Goal: Task Accomplishment & Management: Manage account settings

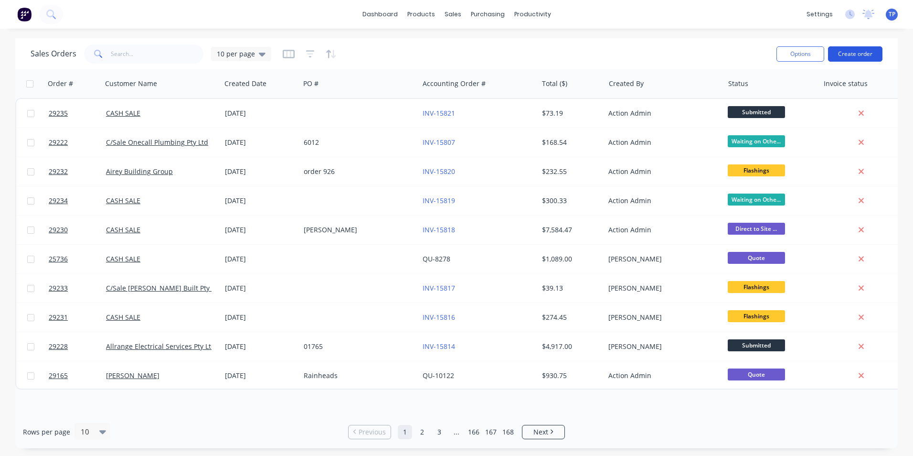
click at [870, 51] on button "Create order" at bounding box center [855, 53] width 54 height 15
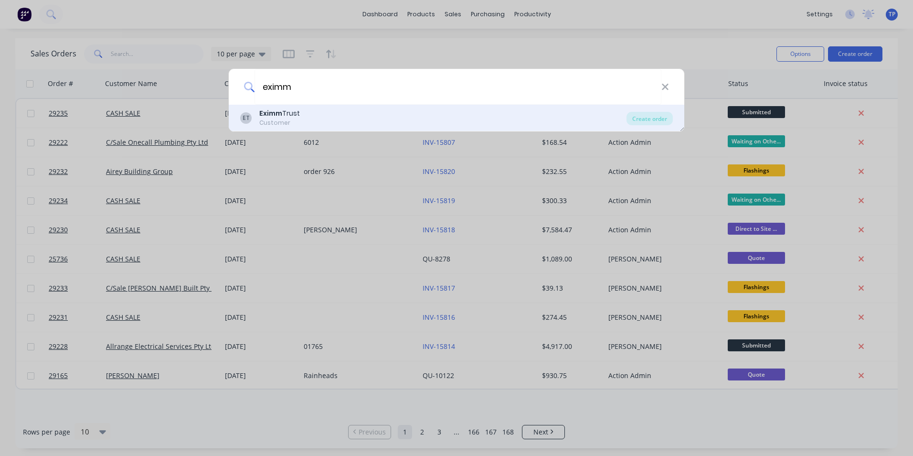
type input "eximm"
click at [262, 114] on b "Eximm" at bounding box center [270, 113] width 23 height 10
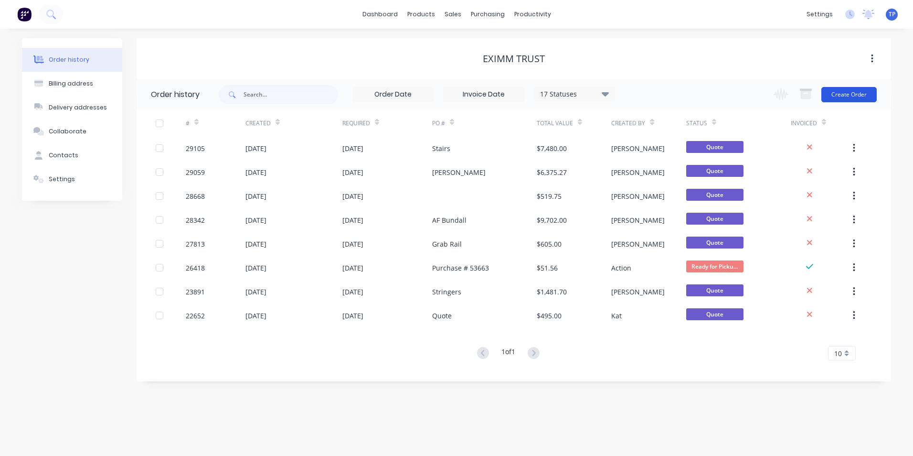
click at [862, 98] on button "Create Order" at bounding box center [849, 94] width 55 height 15
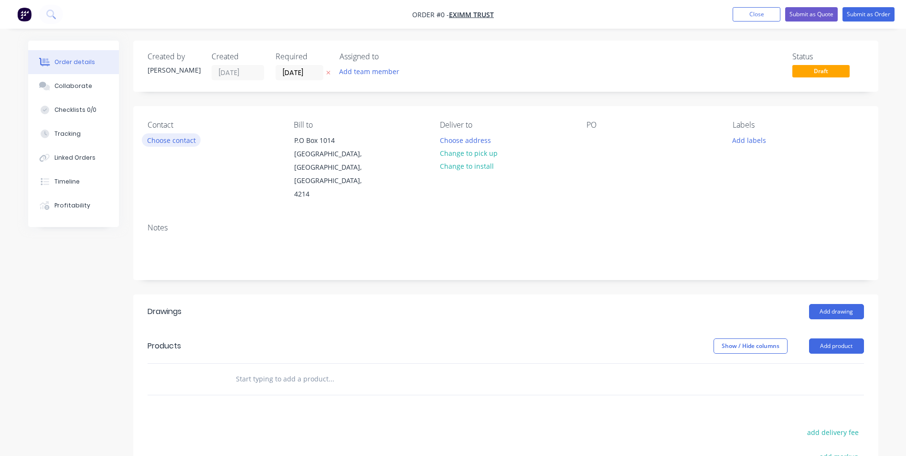
click at [156, 141] on button "Choose contact" at bounding box center [171, 139] width 59 height 13
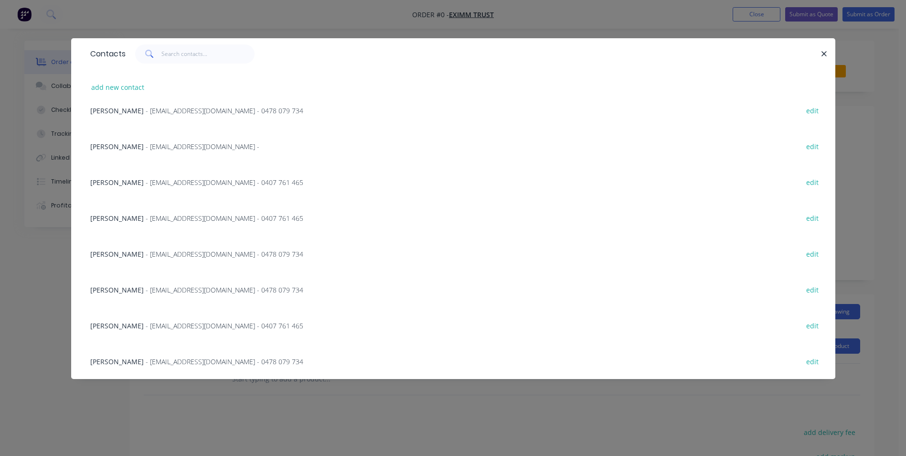
scroll to position [479, 0]
click at [125, 358] on span "[PERSON_NAME]" at bounding box center [117, 360] width 54 height 9
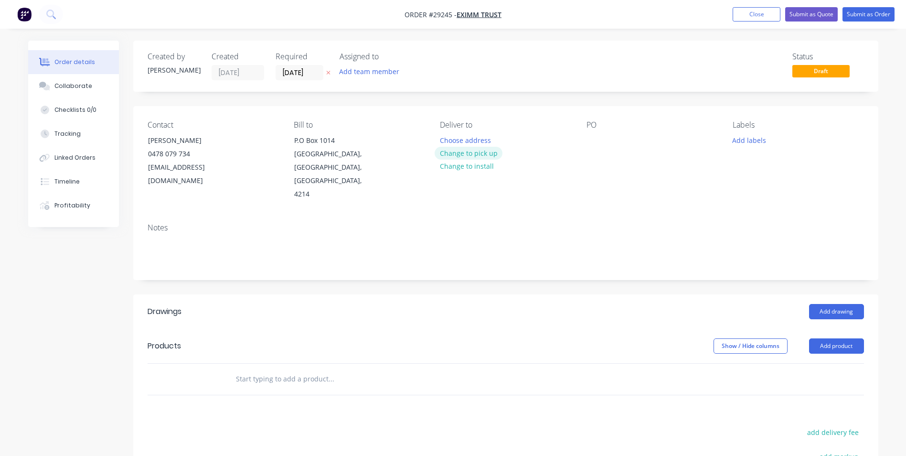
click at [482, 153] on button "Change to pick up" at bounding box center [469, 153] width 68 height 13
click at [594, 137] on div at bounding box center [594, 140] width 15 height 14
click at [829, 338] on button "Add product" at bounding box center [836, 345] width 55 height 15
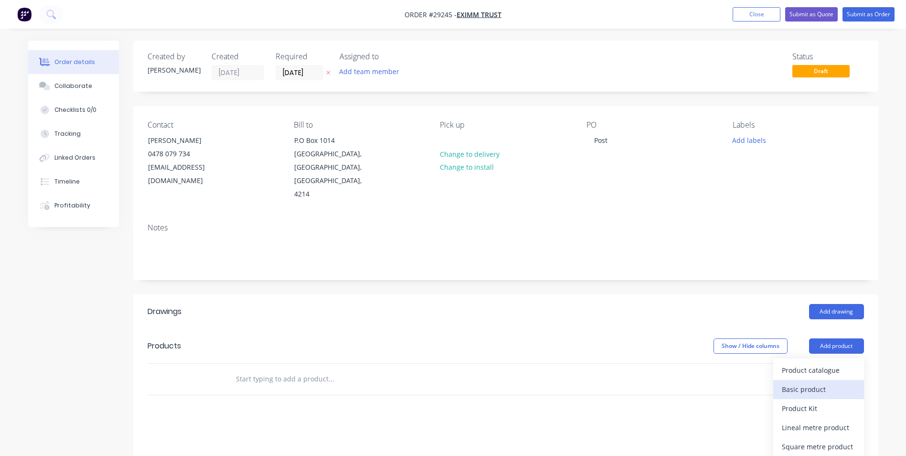
click at [802, 382] on div "Basic product" at bounding box center [819, 389] width 74 height 14
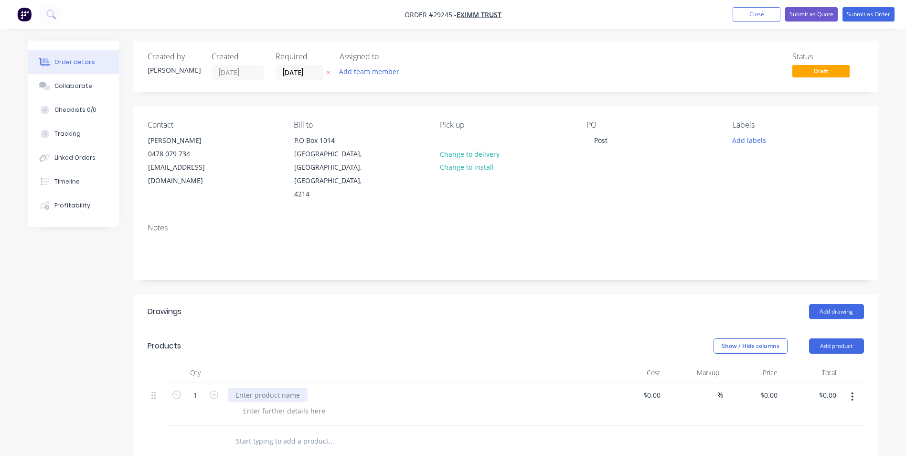
click at [264, 388] on div at bounding box center [268, 395] width 80 height 14
click at [775, 388] on input "0" at bounding box center [771, 395] width 22 height 14
type input "$180.00"
click at [737, 430] on div at bounding box center [506, 441] width 717 height 31
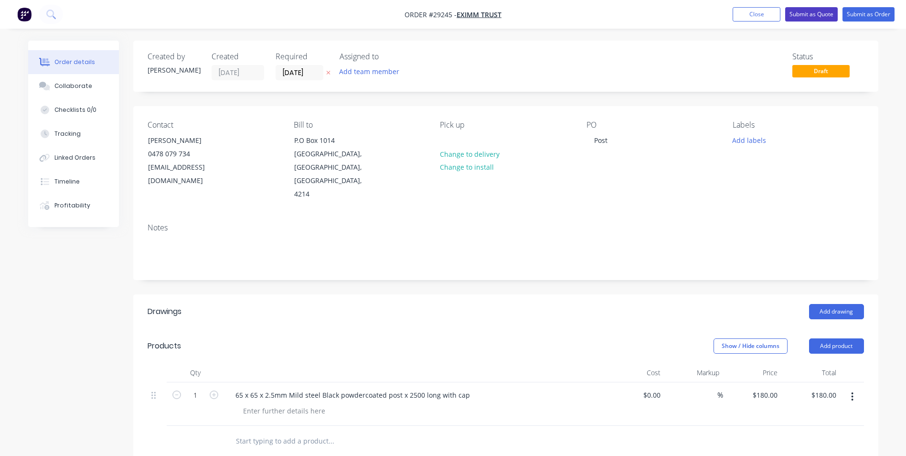
click at [813, 15] on button "Submit as Quote" at bounding box center [811, 14] width 53 height 14
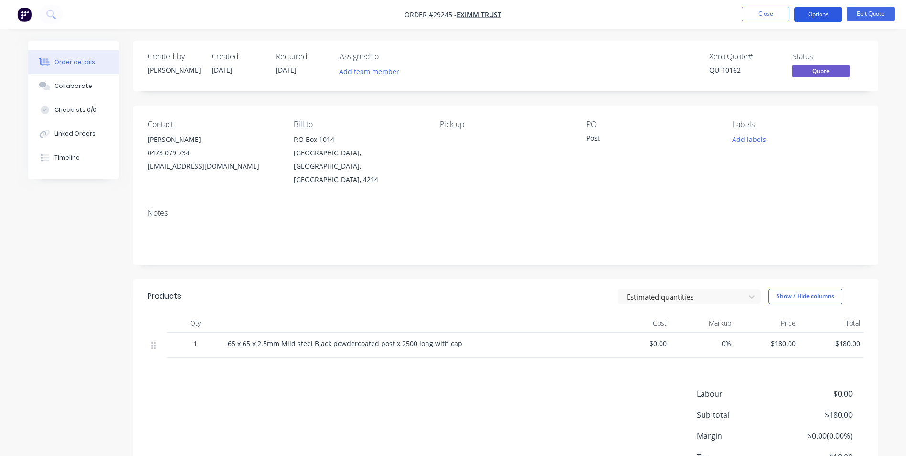
click at [817, 17] on button "Options" at bounding box center [819, 14] width 48 height 15
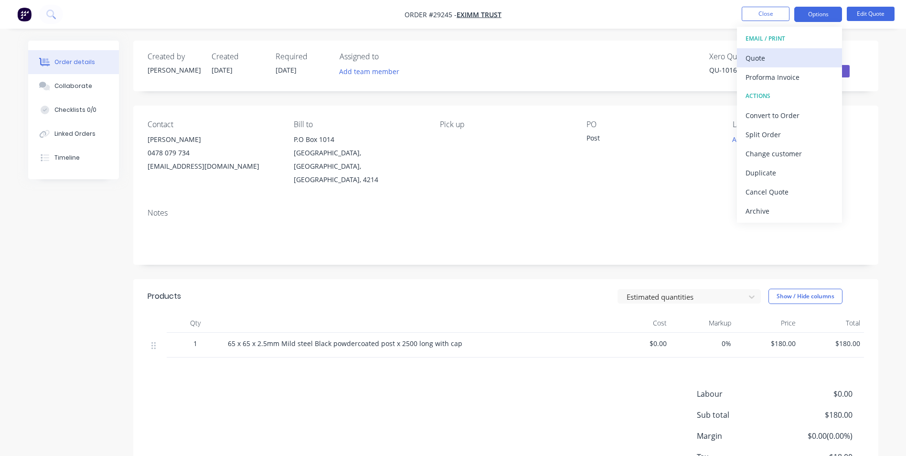
click at [769, 56] on div "Quote" at bounding box center [790, 58] width 88 height 14
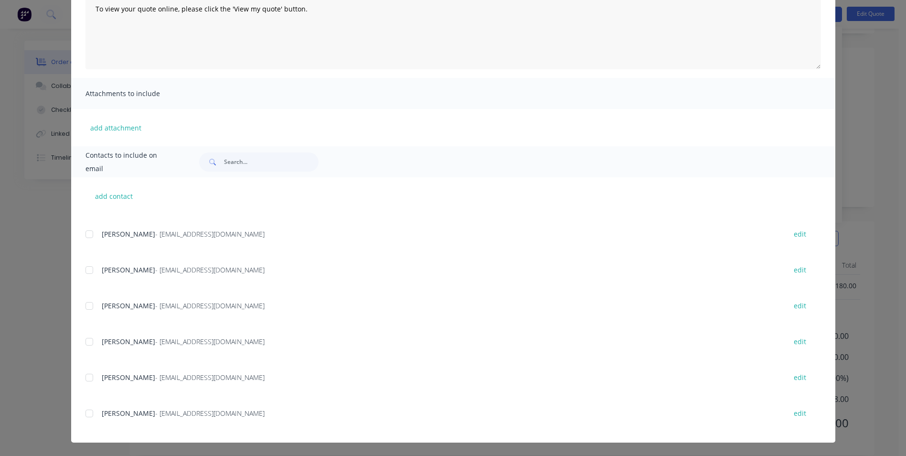
scroll to position [58, 0]
click at [85, 416] on div at bounding box center [89, 413] width 19 height 19
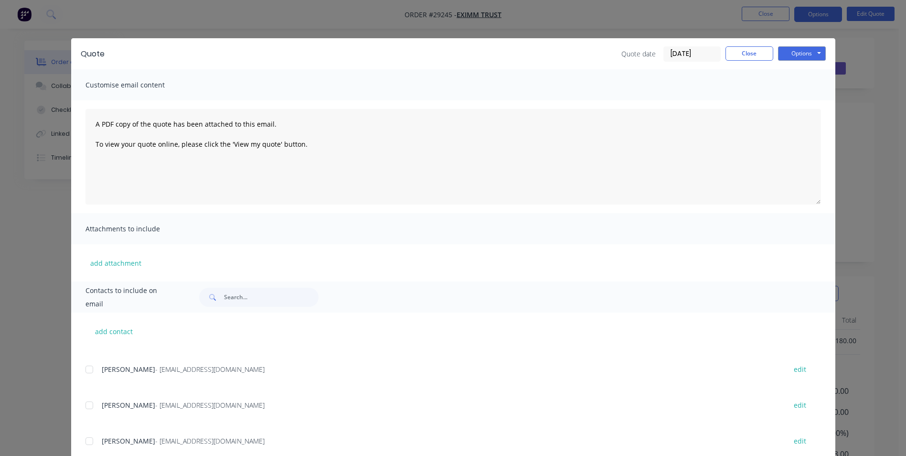
scroll to position [0, 0]
click at [797, 53] on button "Options" at bounding box center [802, 53] width 48 height 14
click at [798, 100] on button "Email" at bounding box center [808, 102] width 61 height 16
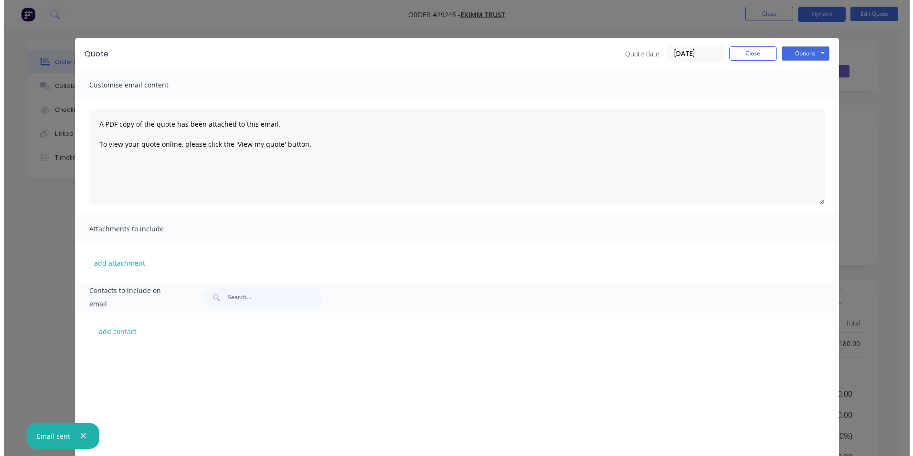
scroll to position [525, 0]
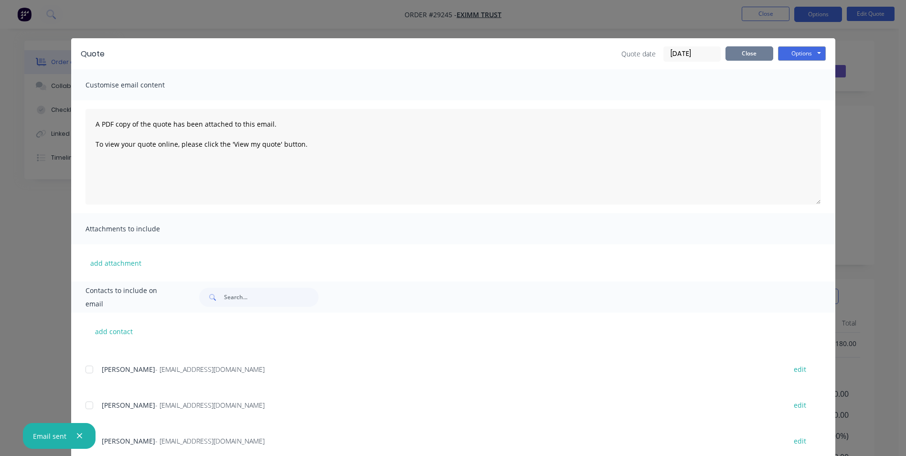
click at [752, 50] on button "Close" at bounding box center [750, 53] width 48 height 14
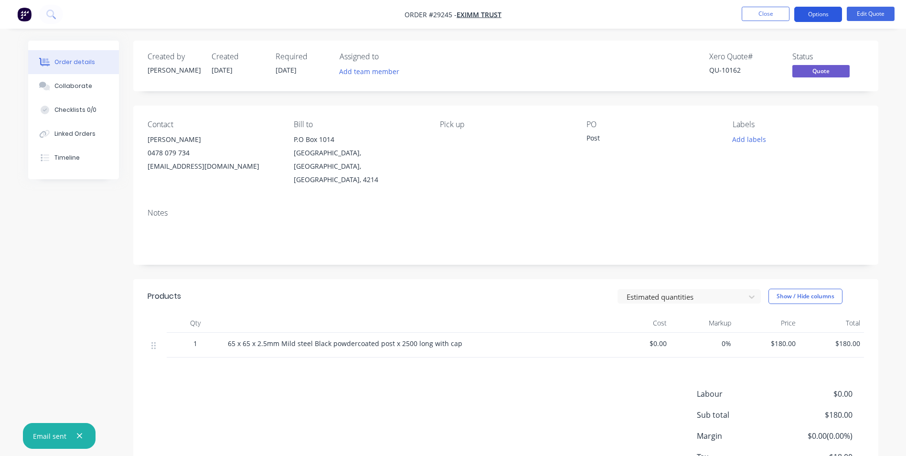
click at [807, 11] on button "Options" at bounding box center [819, 14] width 48 height 15
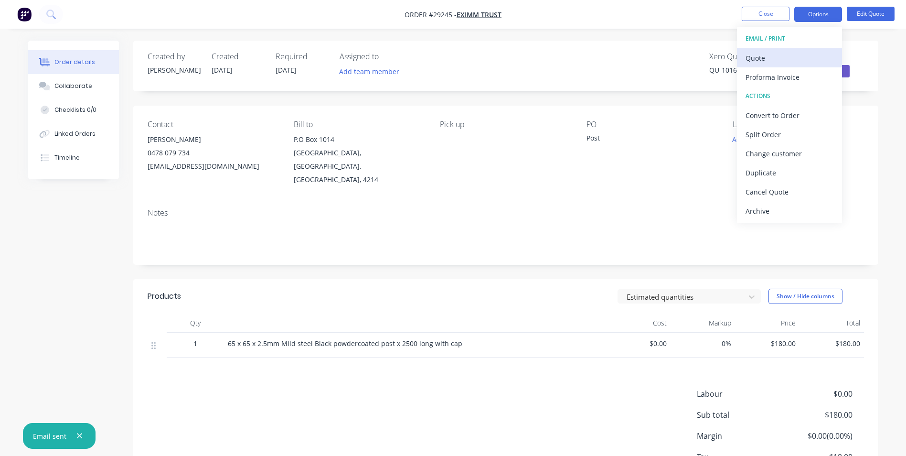
click at [780, 58] on div "Quote" at bounding box center [790, 58] width 88 height 14
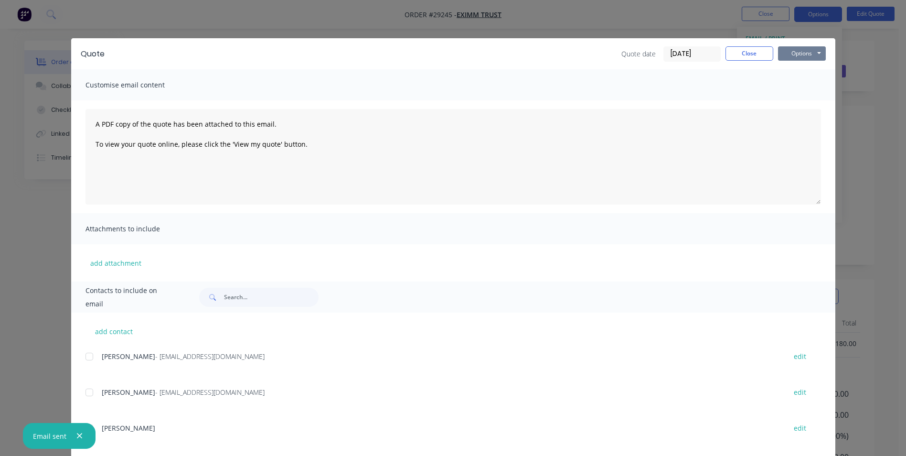
click at [789, 55] on button "Options" at bounding box center [802, 53] width 48 height 14
click at [792, 80] on button "Print" at bounding box center [808, 86] width 61 height 16
click at [733, 52] on button "Close" at bounding box center [750, 53] width 48 height 14
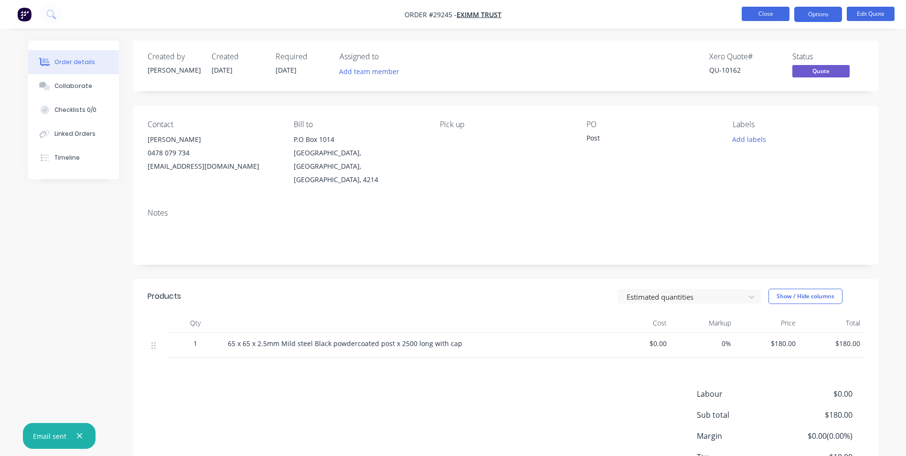
click at [754, 13] on button "Close" at bounding box center [766, 14] width 48 height 14
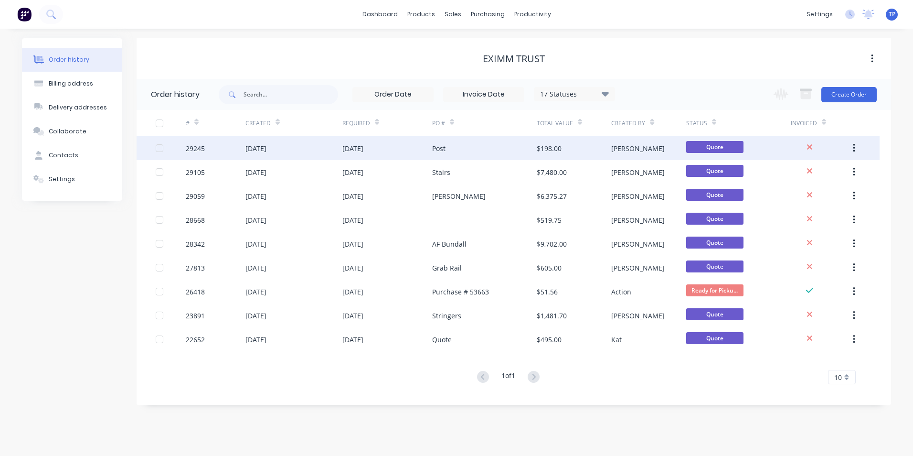
click at [324, 148] on div "[DATE]" at bounding box center [294, 148] width 97 height 24
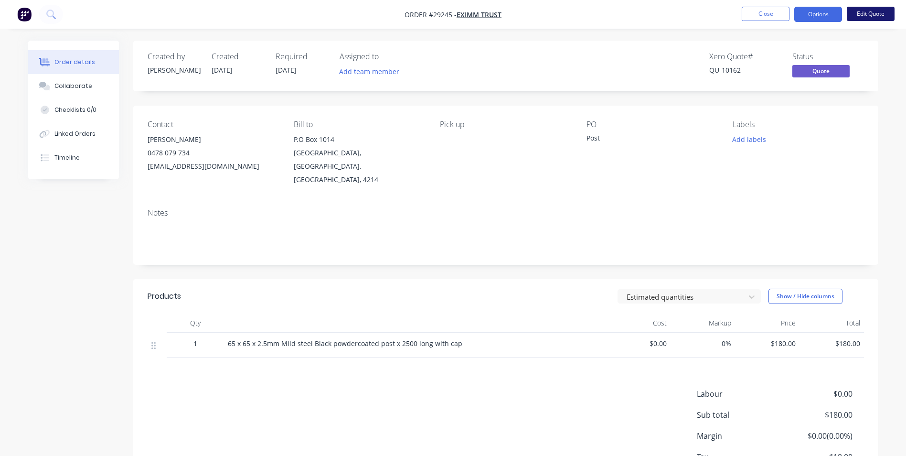
click at [851, 14] on button "Edit Quote" at bounding box center [871, 14] width 48 height 14
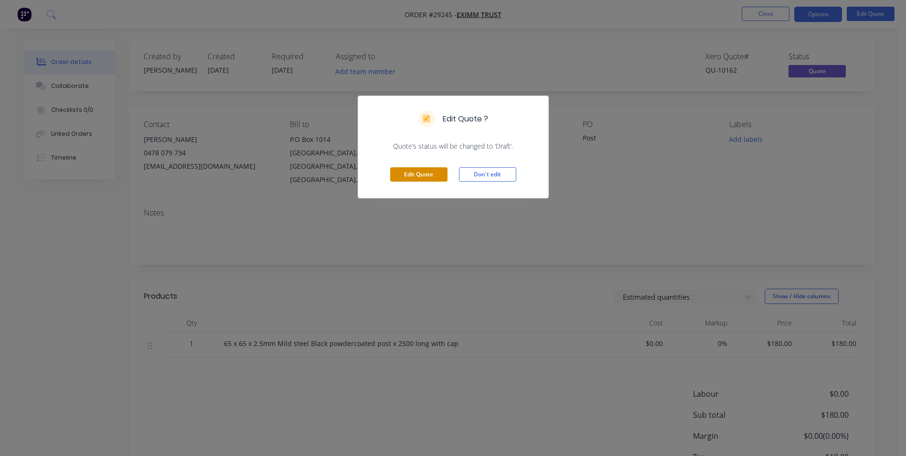
drag, startPoint x: 436, startPoint y: 172, endPoint x: 422, endPoint y: 160, distance: 17.6
click at [435, 172] on button "Edit Quote" at bounding box center [418, 174] width 57 height 14
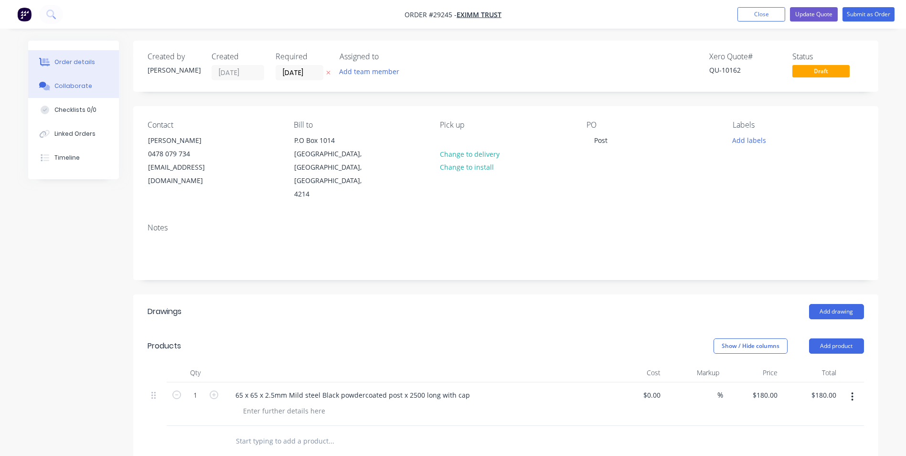
click at [72, 85] on div "Collaborate" at bounding box center [73, 86] width 38 height 9
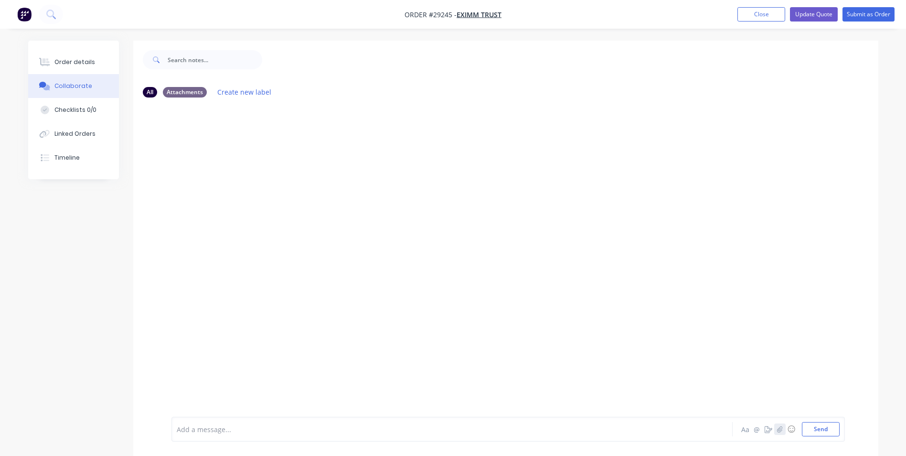
click at [780, 432] on icon "button" at bounding box center [779, 429] width 5 height 6
click at [827, 426] on button "Send" at bounding box center [821, 429] width 38 height 14
click at [752, 12] on button "Close" at bounding box center [762, 14] width 48 height 14
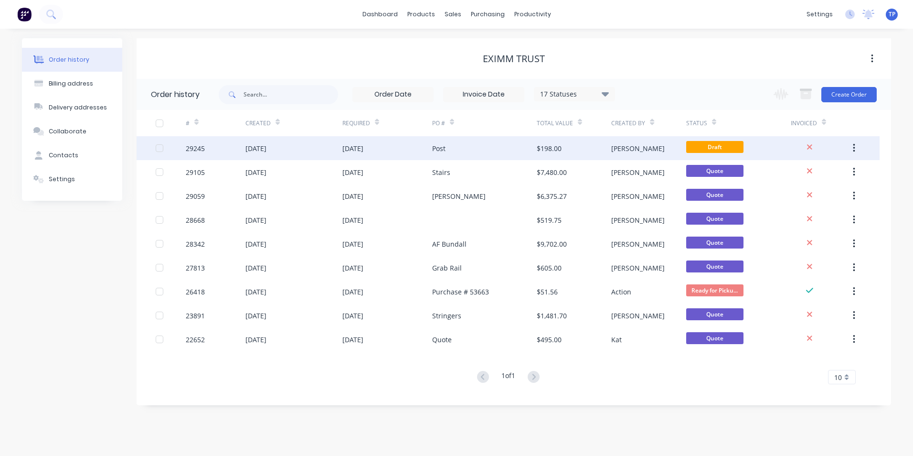
click at [654, 150] on div "[PERSON_NAME]" at bounding box center [649, 148] width 75 height 24
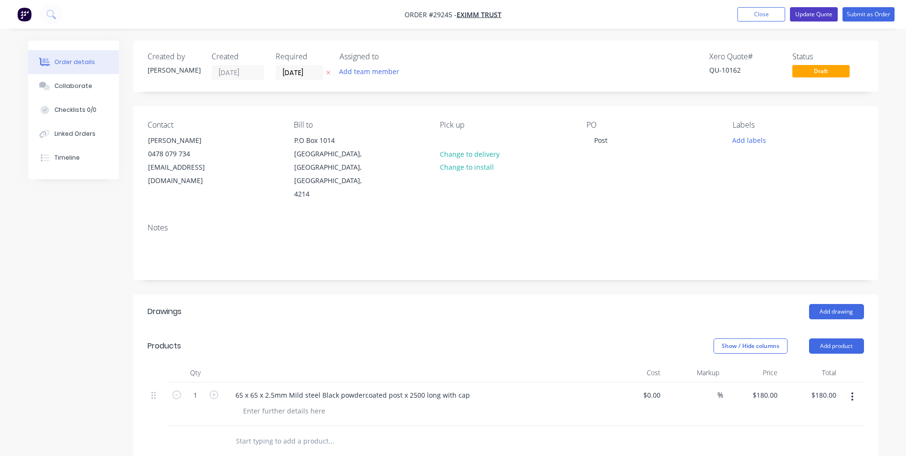
click at [812, 14] on button "Update Quote" at bounding box center [814, 14] width 48 height 14
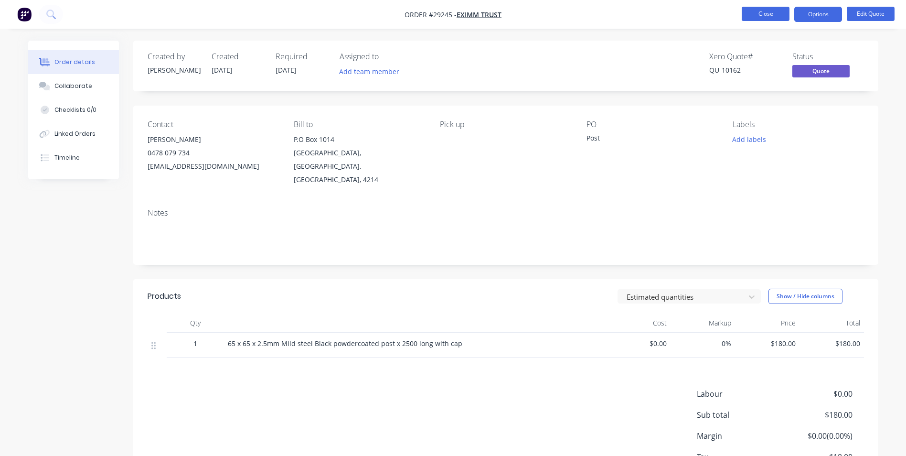
click at [757, 14] on button "Close" at bounding box center [766, 14] width 48 height 14
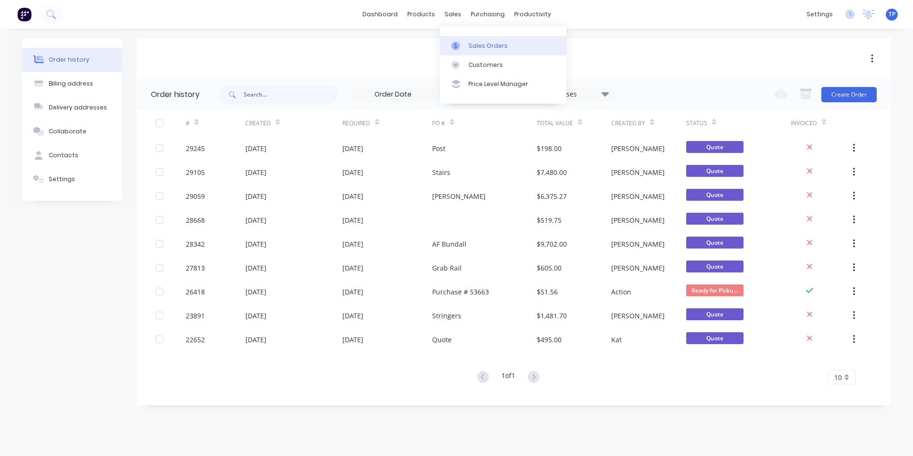
click at [486, 45] on div "Sales Orders" at bounding box center [488, 46] width 39 height 9
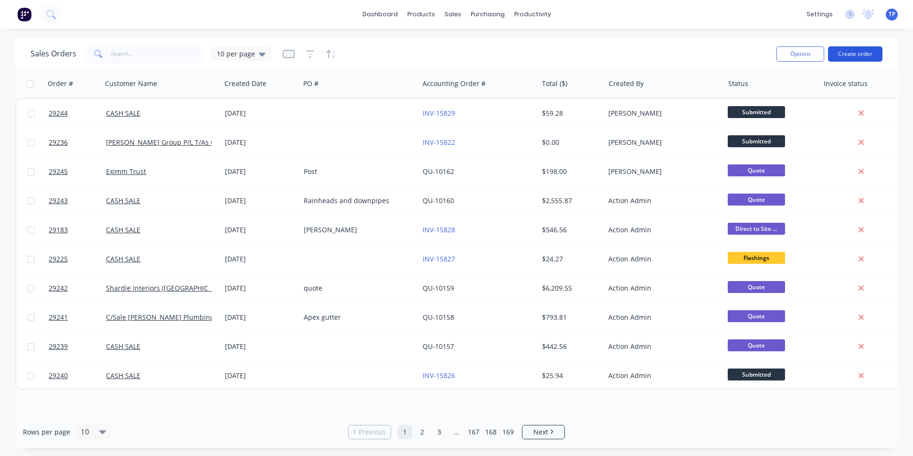
click at [860, 54] on button "Create order" at bounding box center [855, 53] width 54 height 15
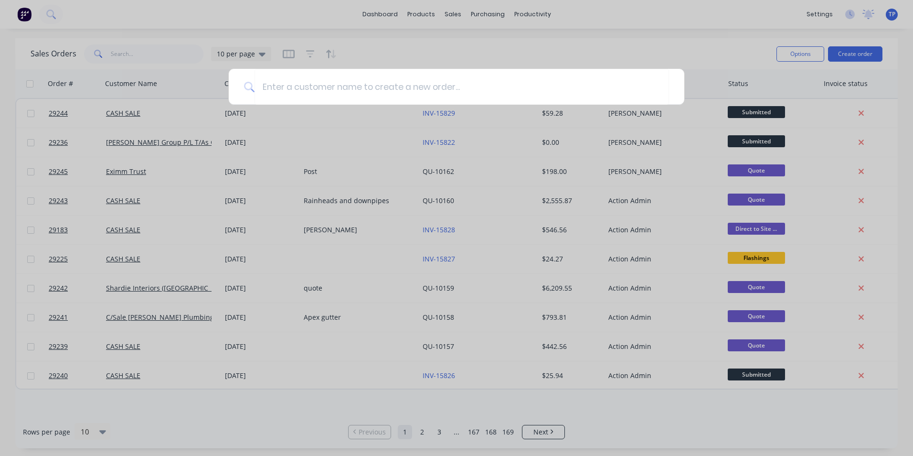
click at [904, 208] on div at bounding box center [456, 228] width 913 height 456
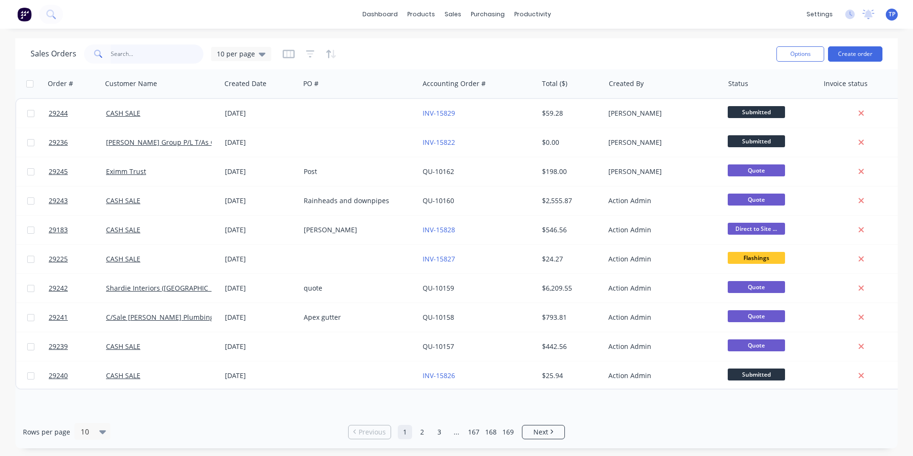
click at [124, 54] on input "text" at bounding box center [157, 53] width 93 height 19
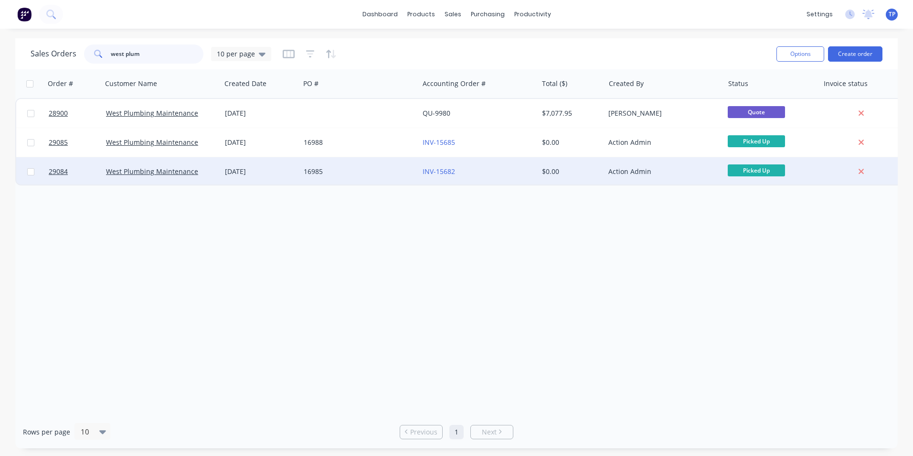
type input "west plum"
click at [341, 170] on div "16985" at bounding box center [357, 172] width 106 height 10
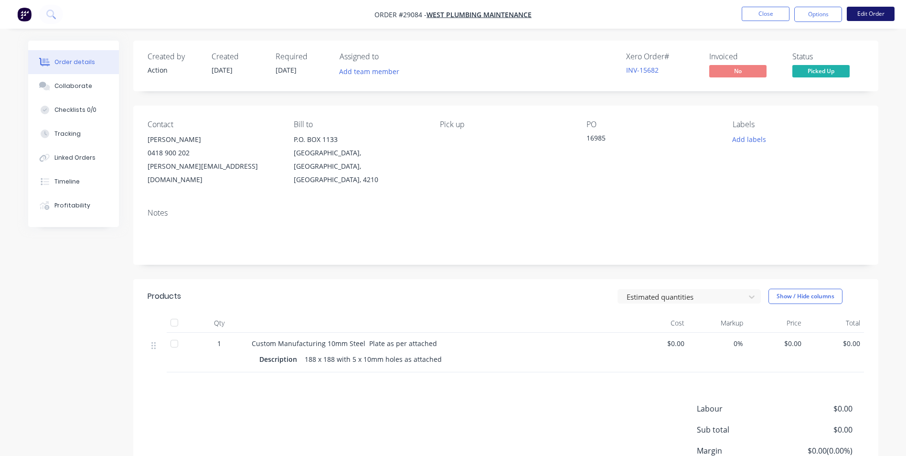
click at [866, 13] on button "Edit Order" at bounding box center [871, 14] width 48 height 14
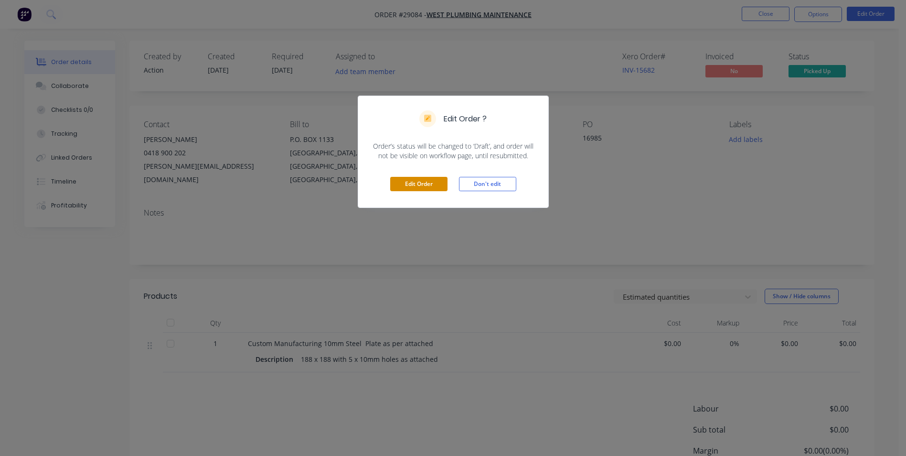
click at [401, 184] on button "Edit Order" at bounding box center [418, 184] width 57 height 14
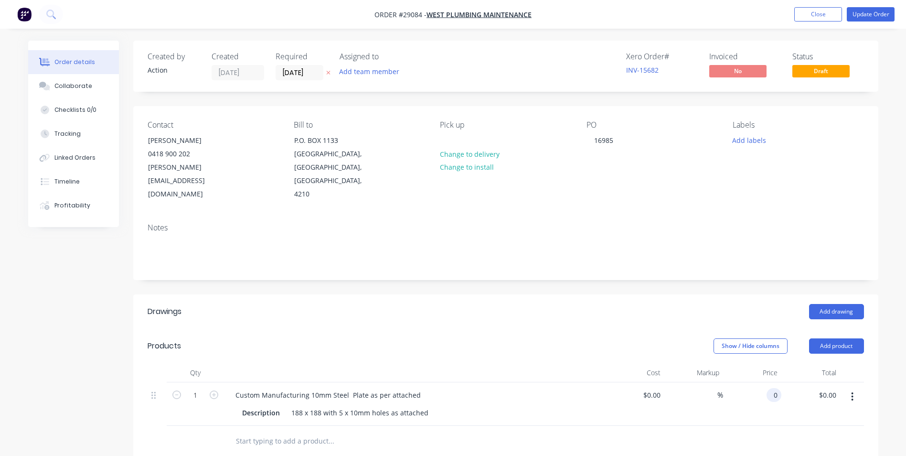
click at [776, 388] on input "0" at bounding box center [776, 395] width 11 height 14
type input "$135.00"
drag, startPoint x: 751, startPoint y: 409, endPoint x: 749, endPoint y: 405, distance: 5.3
click at [750, 426] on div at bounding box center [506, 441] width 717 height 31
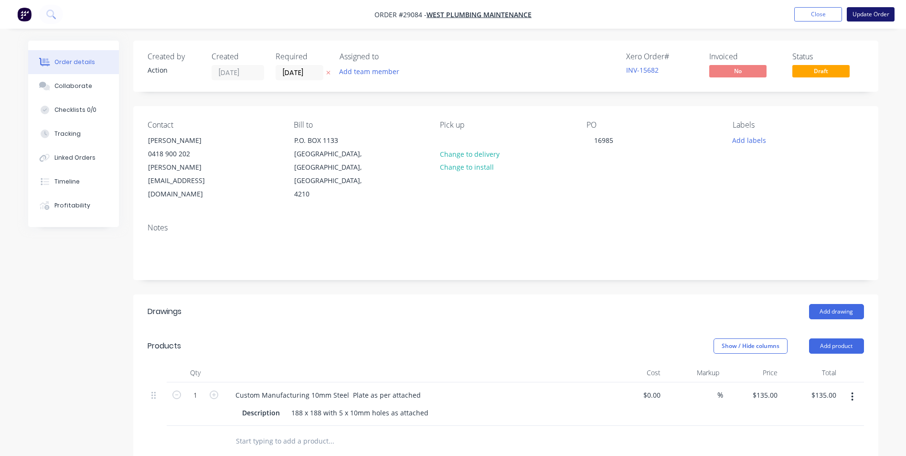
click at [871, 16] on button "Update Order" at bounding box center [871, 14] width 48 height 14
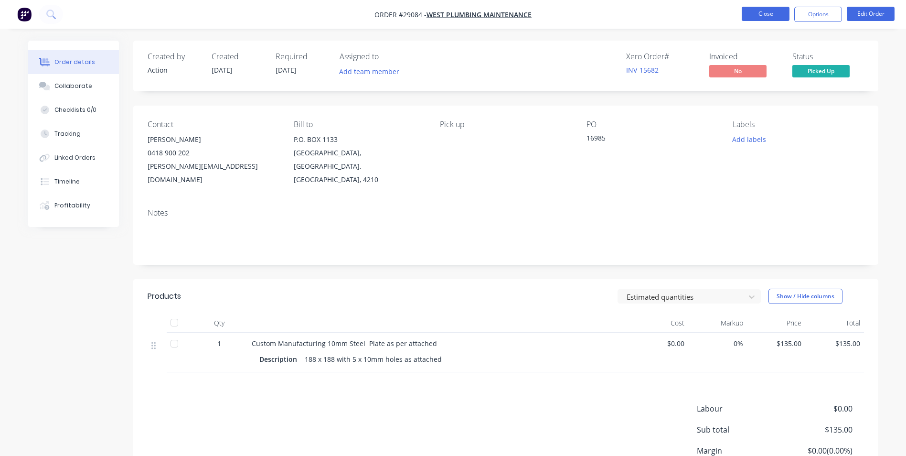
click at [765, 11] on button "Close" at bounding box center [766, 14] width 48 height 14
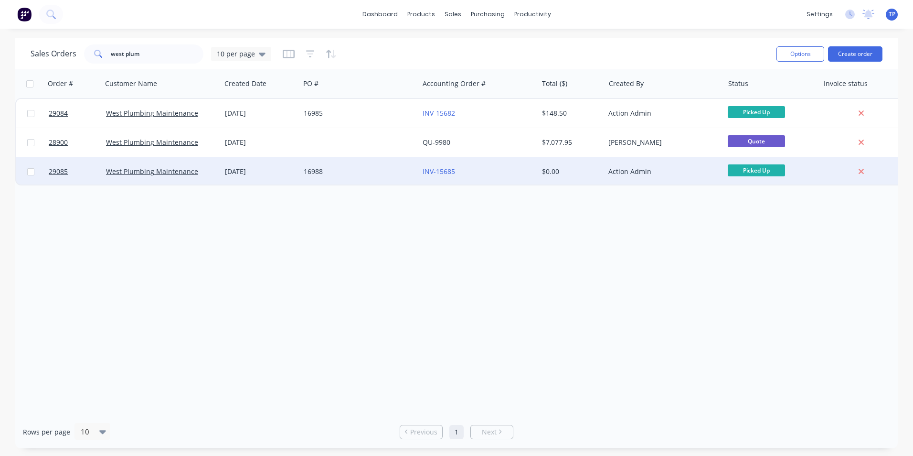
click at [352, 166] on div "16988" at bounding box center [359, 171] width 119 height 29
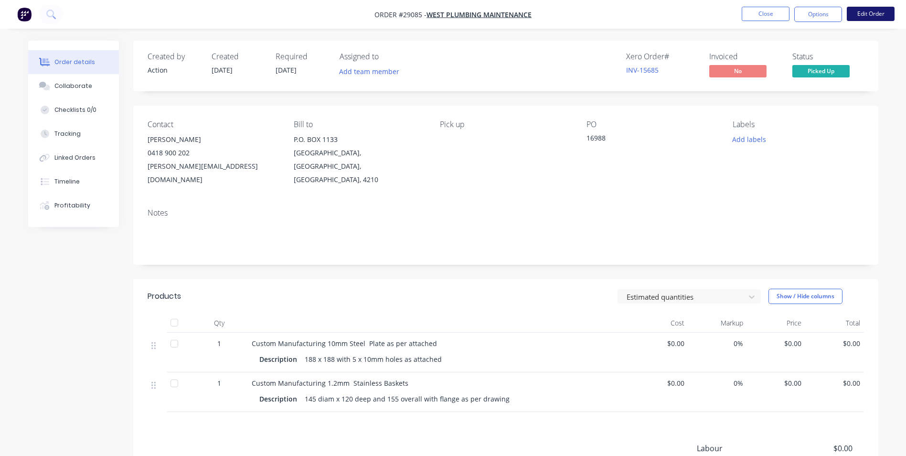
click at [859, 17] on button "Edit Order" at bounding box center [871, 14] width 48 height 14
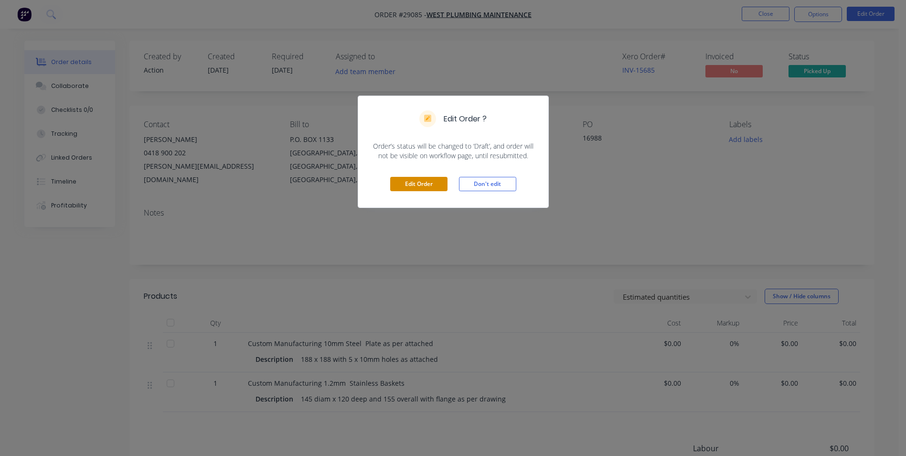
click at [399, 184] on button "Edit Order" at bounding box center [418, 184] width 57 height 14
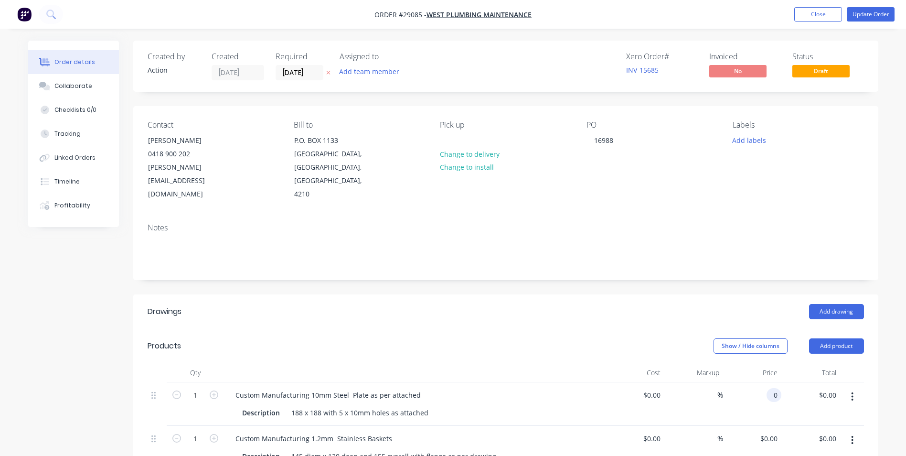
click at [775, 388] on input "0" at bounding box center [776, 395] width 11 height 14
type input "$135.00"
click at [789, 384] on div "$135.00 $0.00" at bounding box center [811, 403] width 59 height 43
click at [775, 431] on input "0" at bounding box center [776, 438] width 11 height 14
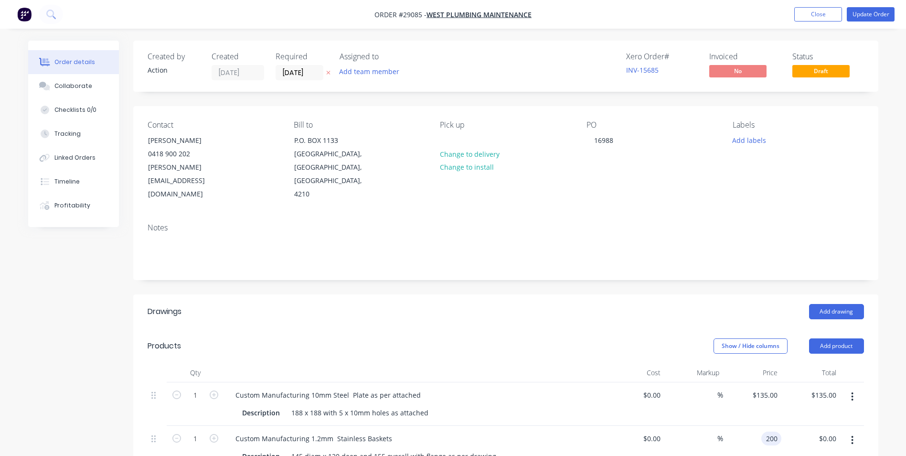
type input "$200.00"
drag, startPoint x: 770, startPoint y: 431, endPoint x: 773, endPoint y: 410, distance: 21.2
click at [770, 427] on div "$200.00 $200.00" at bounding box center [752, 447] width 59 height 43
click at [860, 13] on button "Update Order" at bounding box center [871, 14] width 48 height 14
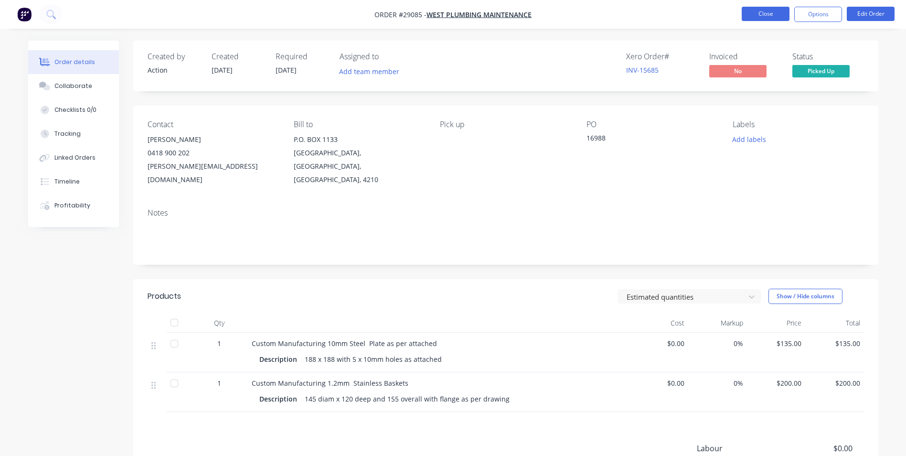
click at [752, 12] on button "Close" at bounding box center [766, 14] width 48 height 14
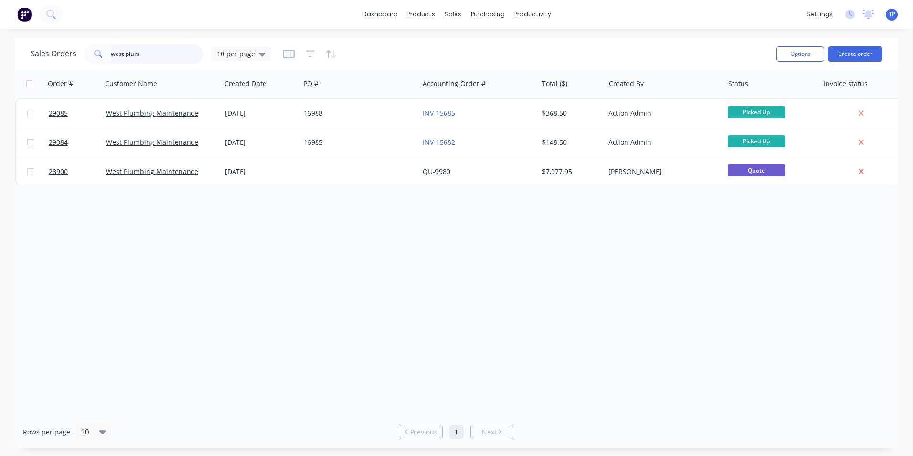
click at [147, 55] on input "west plum" at bounding box center [157, 53] width 93 height 19
type input "w"
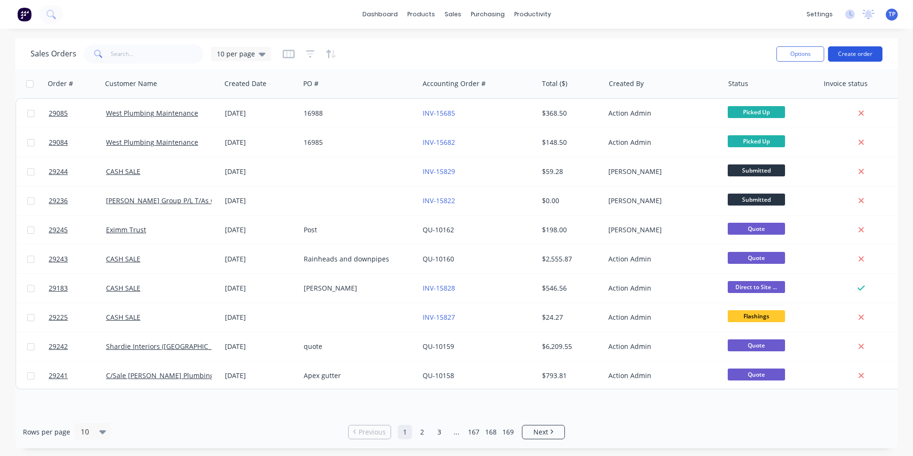
click at [847, 50] on button "Create order" at bounding box center [855, 53] width 54 height 15
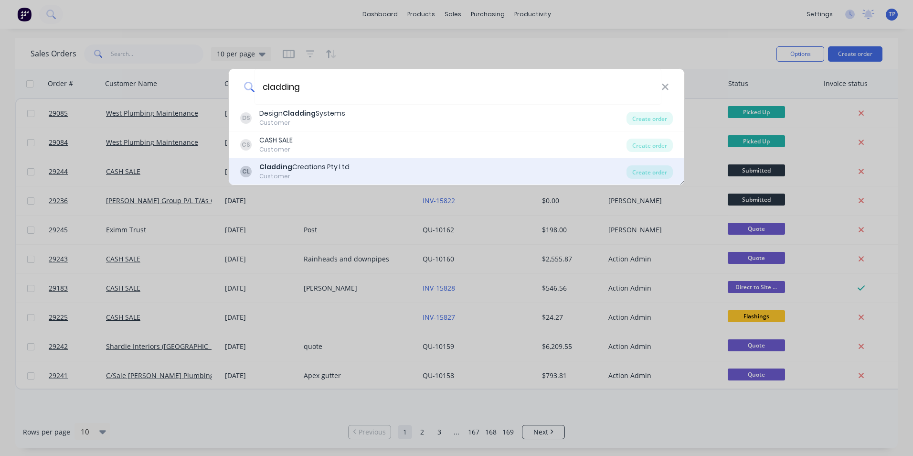
type input "cladding"
click at [310, 167] on div "Cladding Creations Pty Ltd" at bounding box center [304, 167] width 90 height 10
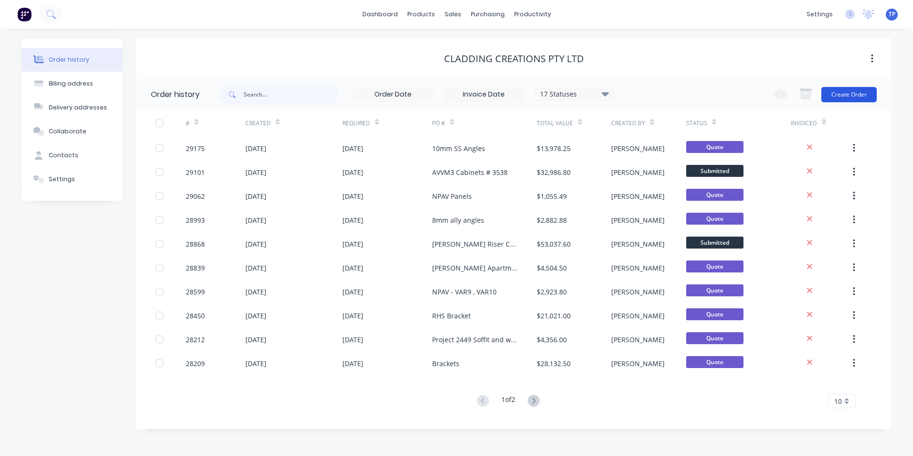
click at [856, 93] on button "Create Order" at bounding box center [849, 94] width 55 height 15
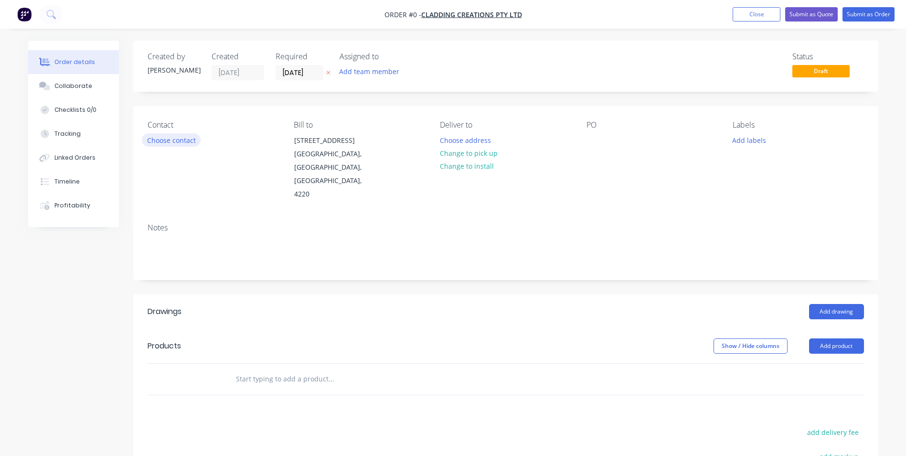
click at [179, 138] on button "Choose contact" at bounding box center [171, 139] width 59 height 13
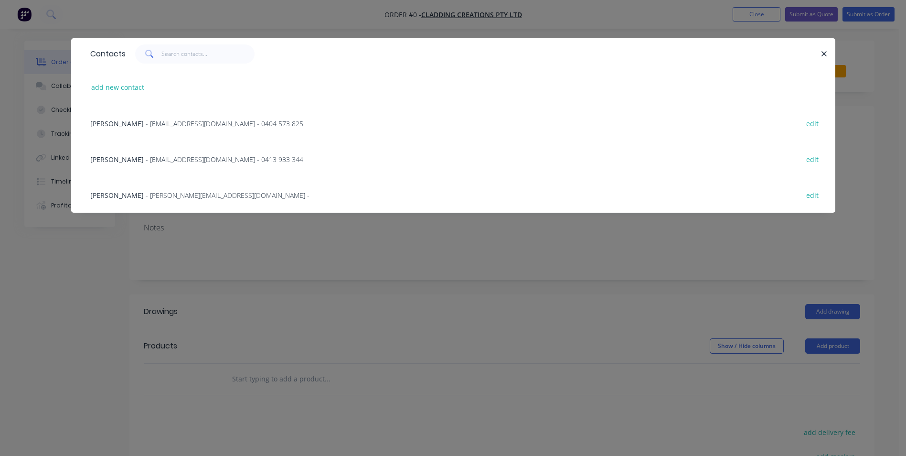
click at [117, 122] on span "[PERSON_NAME]" at bounding box center [117, 123] width 54 height 9
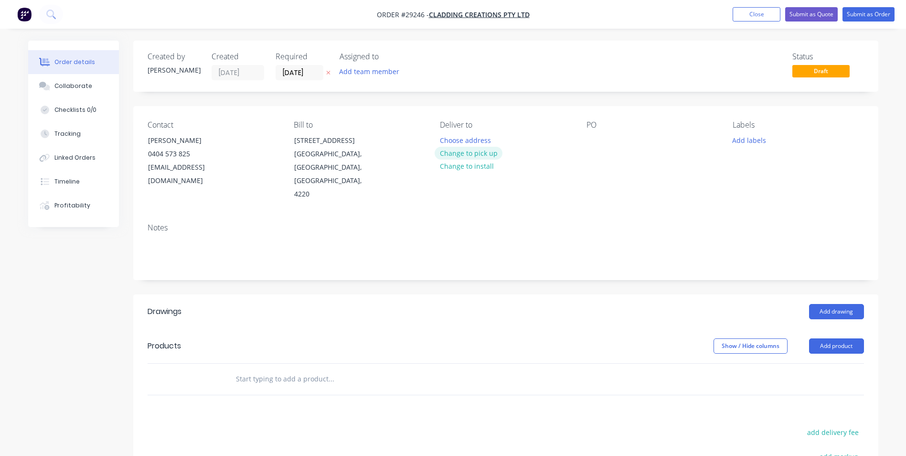
click at [490, 156] on button "Change to pick up" at bounding box center [469, 153] width 68 height 13
click at [593, 136] on div at bounding box center [594, 140] width 15 height 14
click at [846, 338] on button "Add product" at bounding box center [836, 345] width 55 height 15
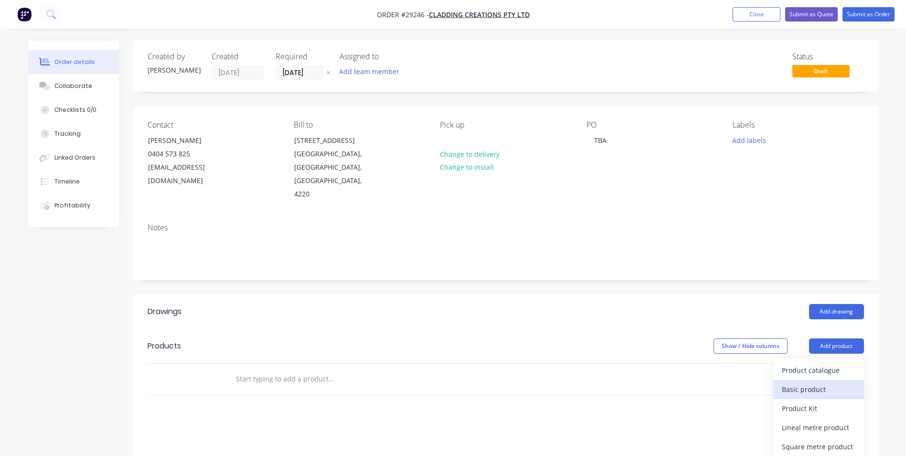
click at [790, 382] on div "Basic product" at bounding box center [819, 389] width 74 height 14
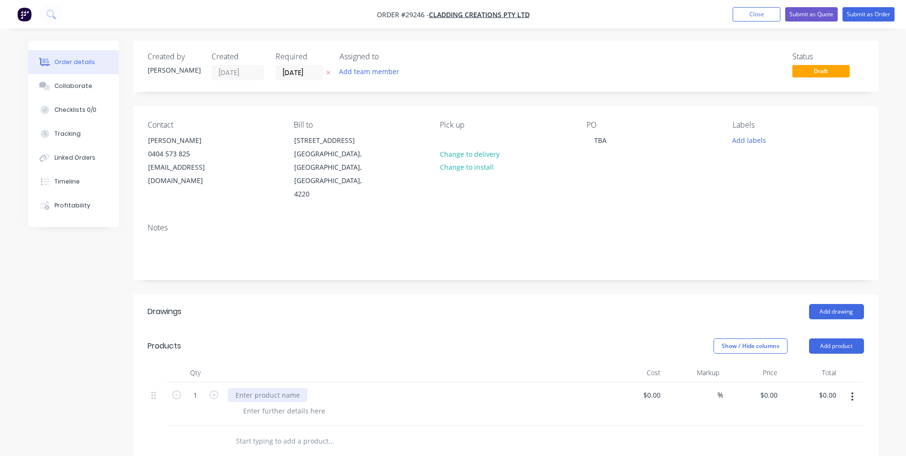
click at [265, 388] on div at bounding box center [268, 395] width 80 height 14
click at [297, 404] on div at bounding box center [284, 411] width 97 height 14
click at [310, 71] on input "[DATE]" at bounding box center [299, 72] width 47 height 14
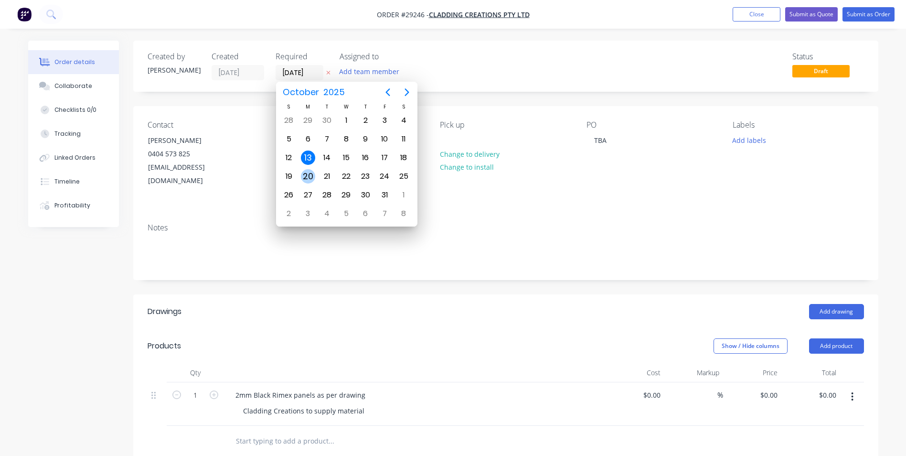
click at [307, 176] on div "20" at bounding box center [308, 176] width 14 height 14
type input "[DATE]"
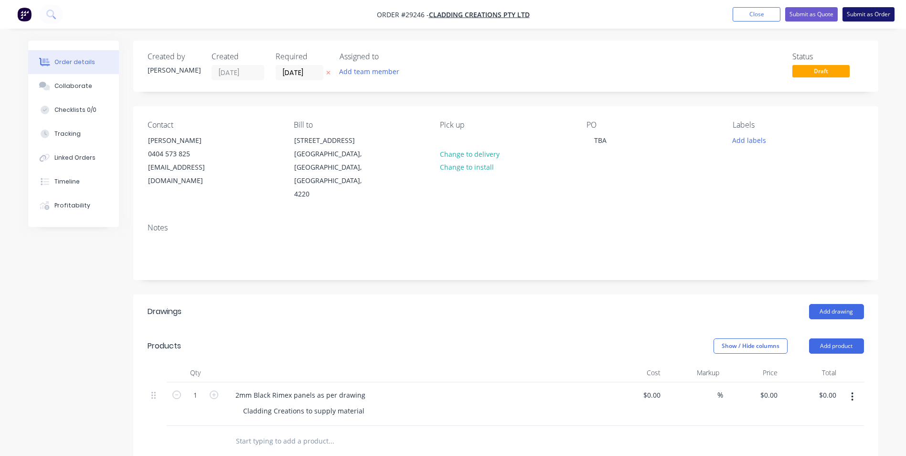
click at [857, 12] on button "Submit as Order" at bounding box center [869, 14] width 52 height 14
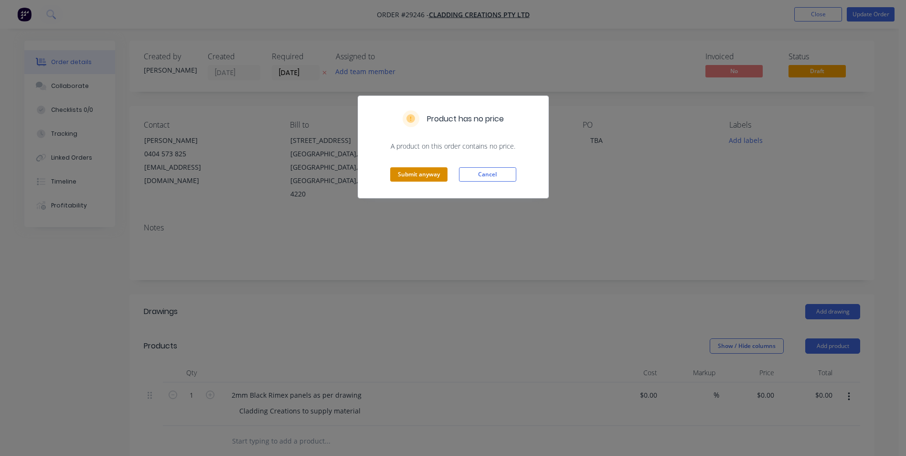
click at [421, 175] on button "Submit anyway" at bounding box center [418, 174] width 57 height 14
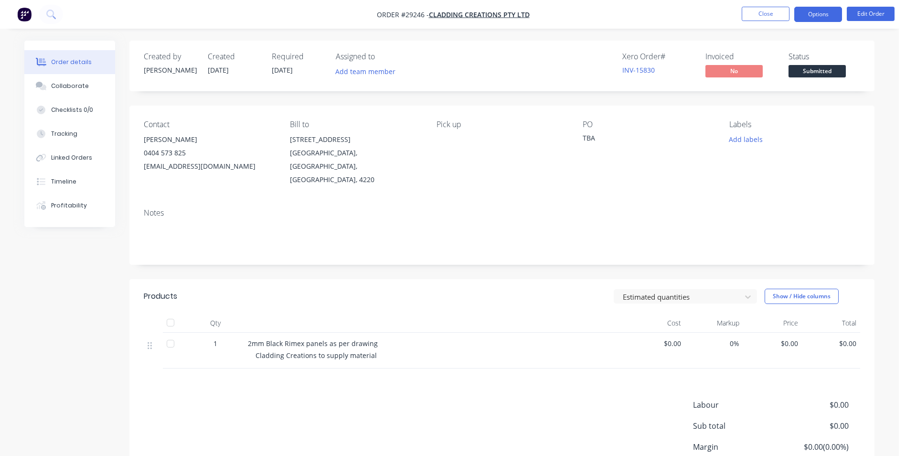
click at [826, 16] on button "Options" at bounding box center [819, 14] width 48 height 15
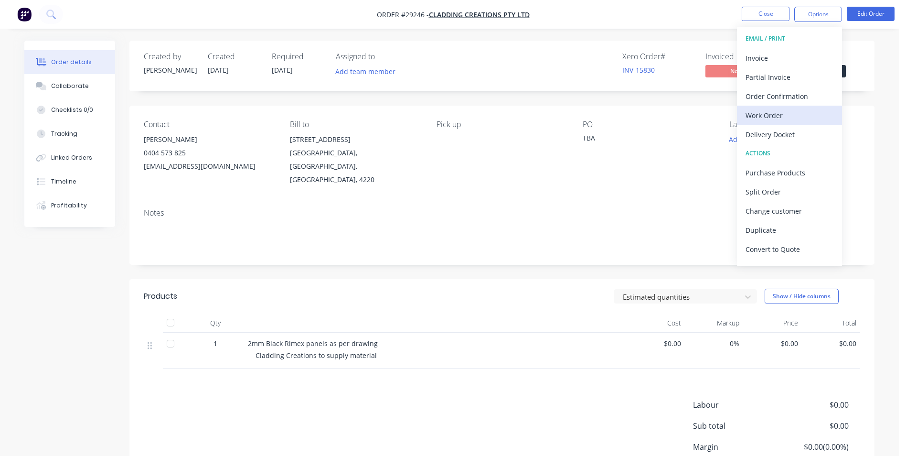
click at [770, 114] on div "Work Order" at bounding box center [790, 115] width 88 height 14
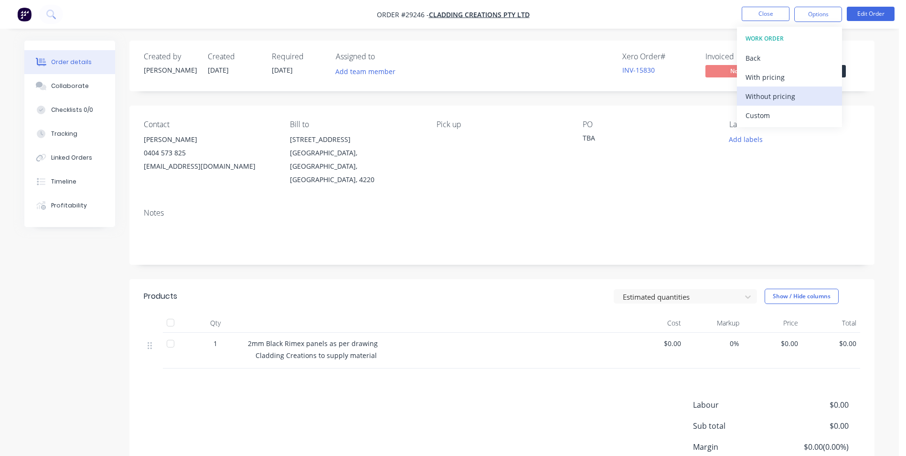
click at [768, 93] on div "Without pricing" at bounding box center [790, 96] width 88 height 14
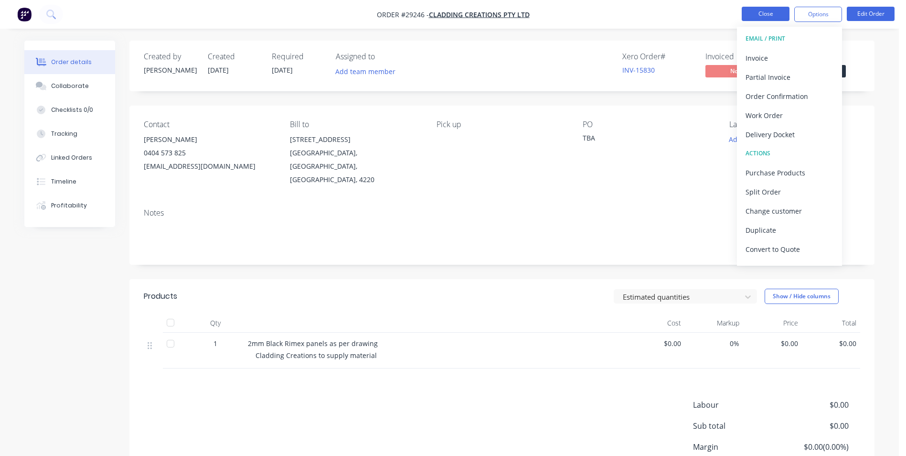
click at [747, 14] on button "Close" at bounding box center [766, 14] width 48 height 14
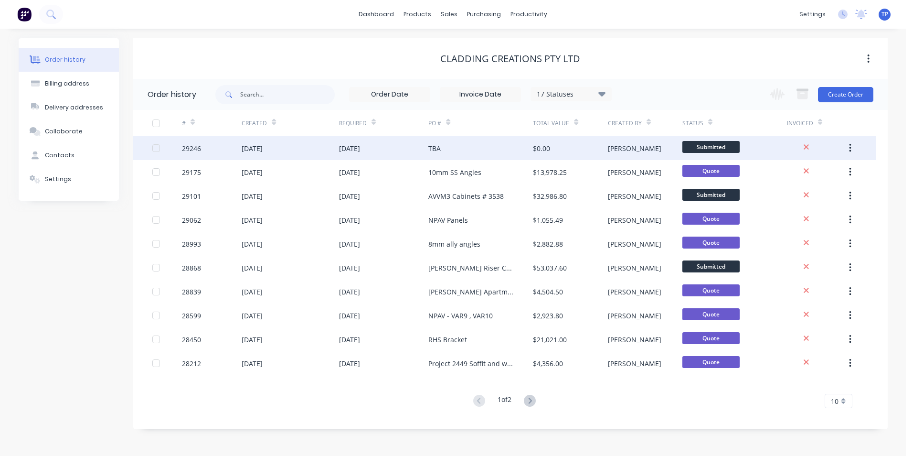
click at [304, 155] on div "[DATE]" at bounding box center [290, 148] width 97 height 24
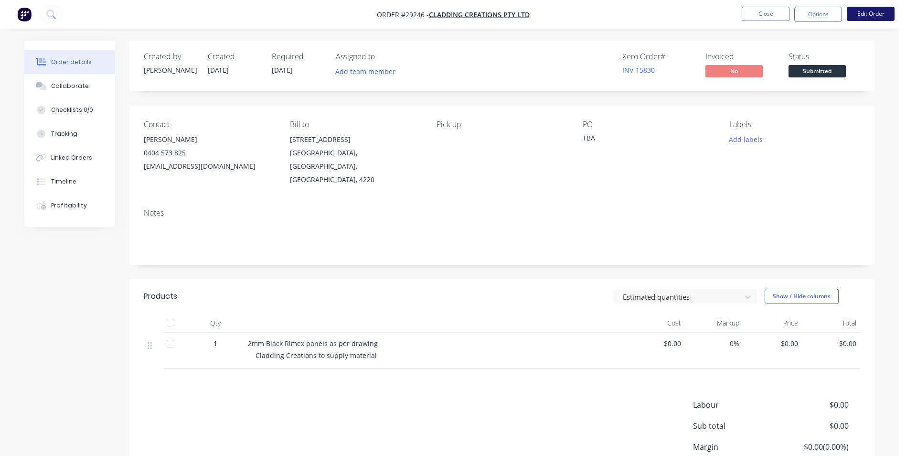
click at [866, 14] on button "Edit Order" at bounding box center [871, 14] width 48 height 14
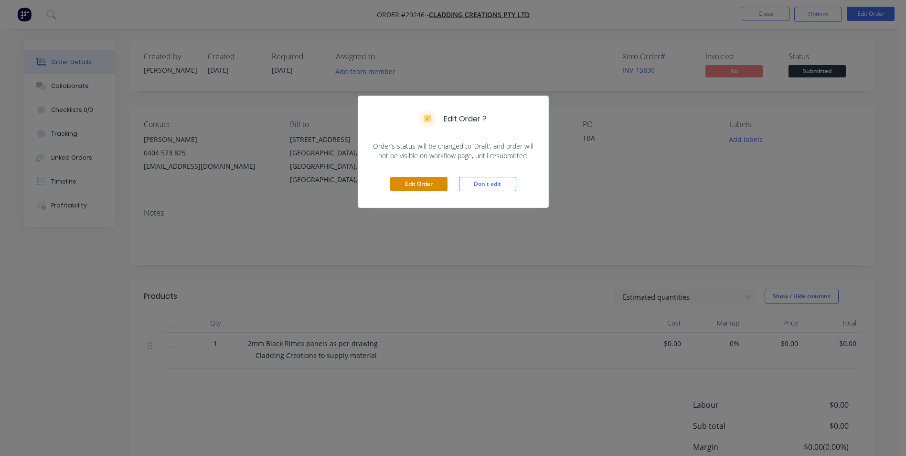
click at [411, 185] on button "Edit Order" at bounding box center [418, 184] width 57 height 14
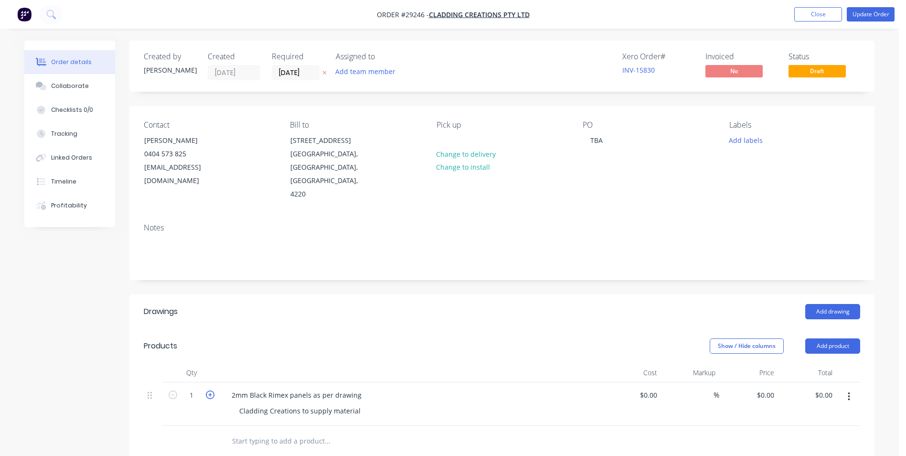
click at [209, 390] on icon "button" at bounding box center [210, 394] width 9 height 9
type input "2"
click at [874, 16] on button "Update Order" at bounding box center [871, 14] width 48 height 14
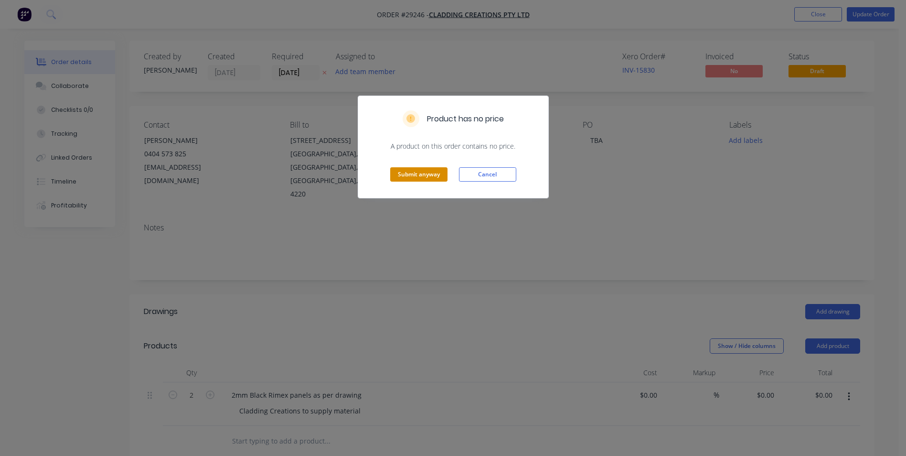
click at [413, 172] on button "Submit anyway" at bounding box center [418, 174] width 57 height 14
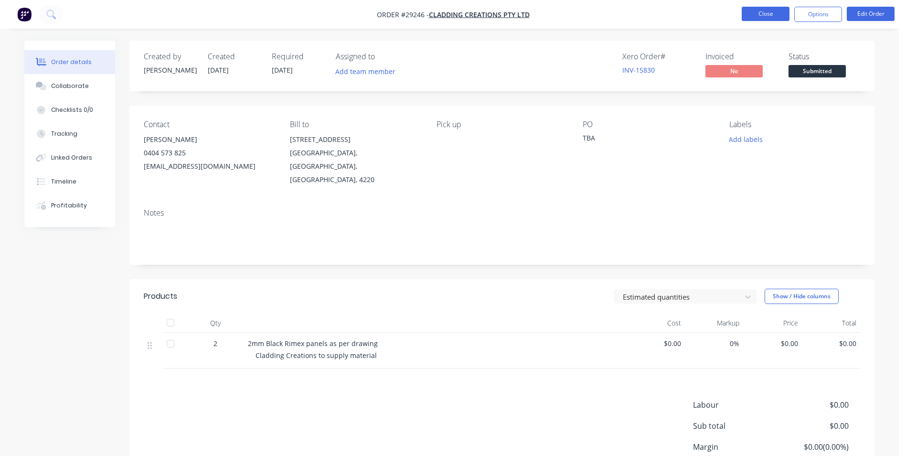
click at [751, 8] on button "Close" at bounding box center [766, 14] width 48 height 14
